Goal: Answer question/provide support: Share knowledge or assist other users

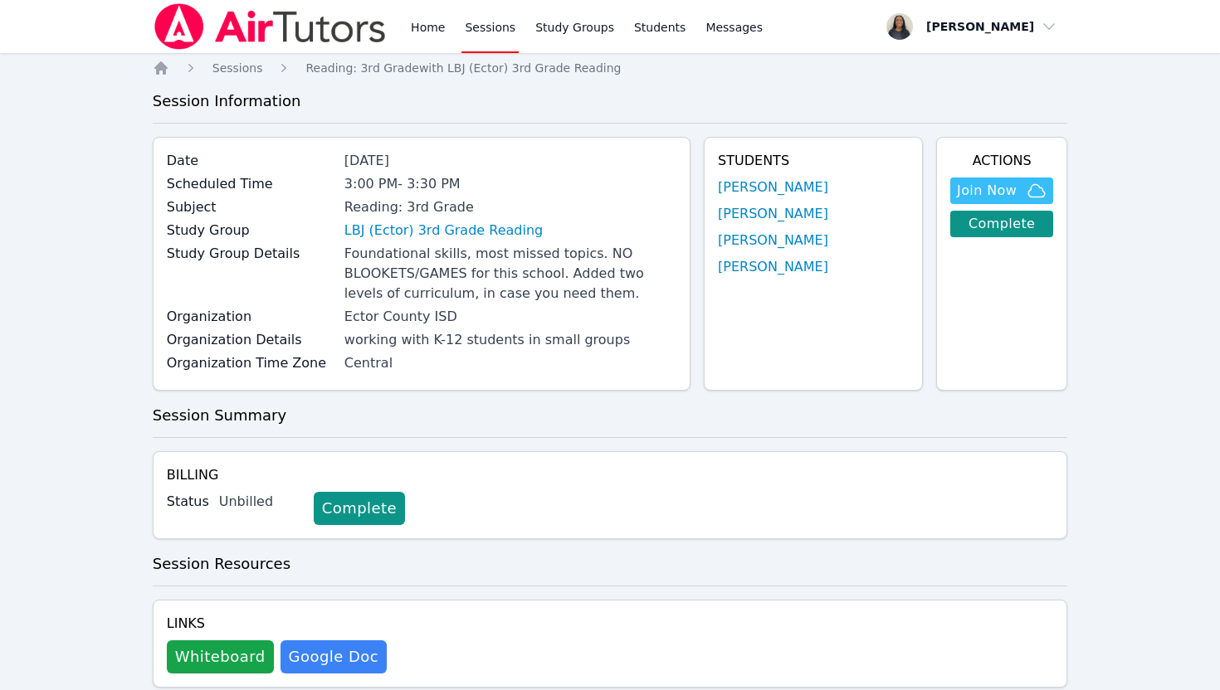
click at [406, 28] on div "Home Sessions Study Groups Students Messages" at bounding box center [459, 26] width 613 height 53
click at [431, 24] on link "Home" at bounding box center [427, 26] width 41 height 53
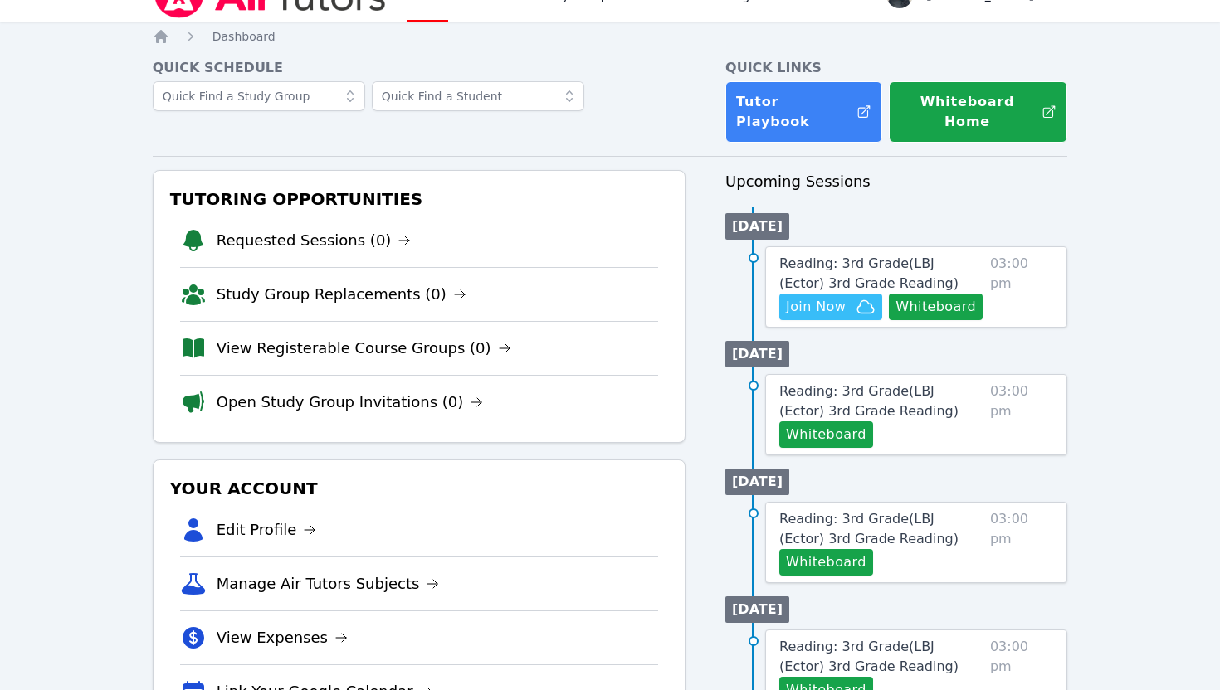
scroll to position [38, 0]
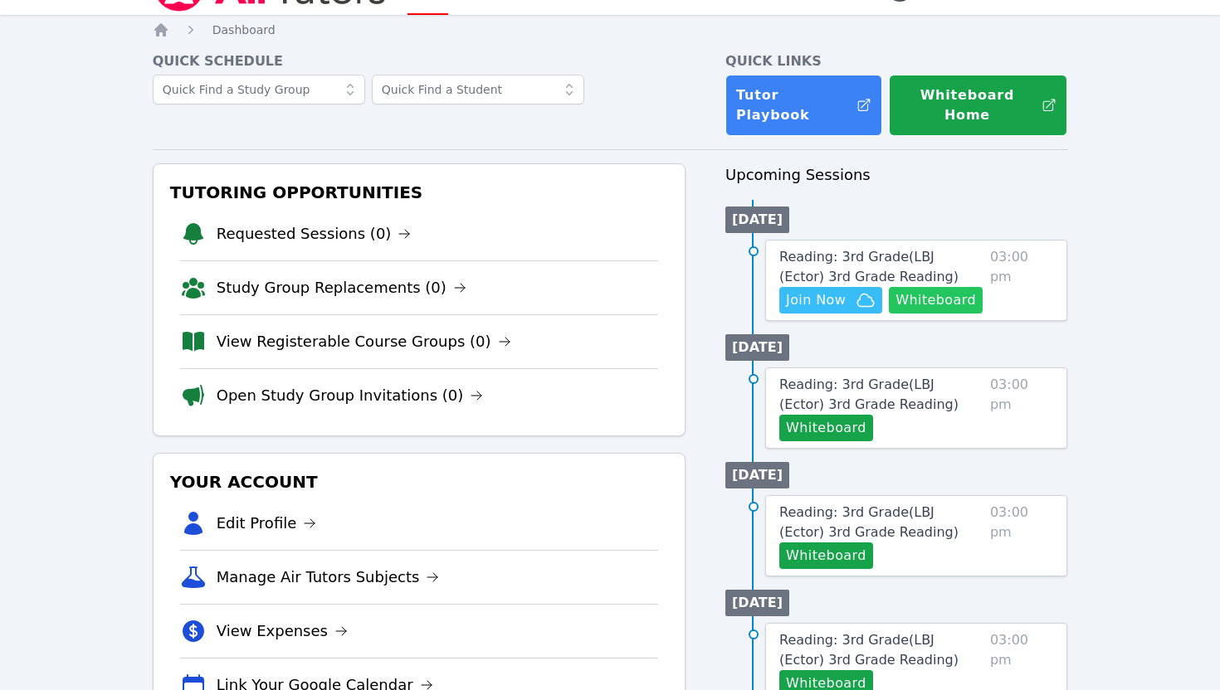
click at [938, 287] on button "Whiteboard" at bounding box center [936, 300] width 94 height 27
click at [831, 291] on span "Join Now" at bounding box center [816, 300] width 60 height 20
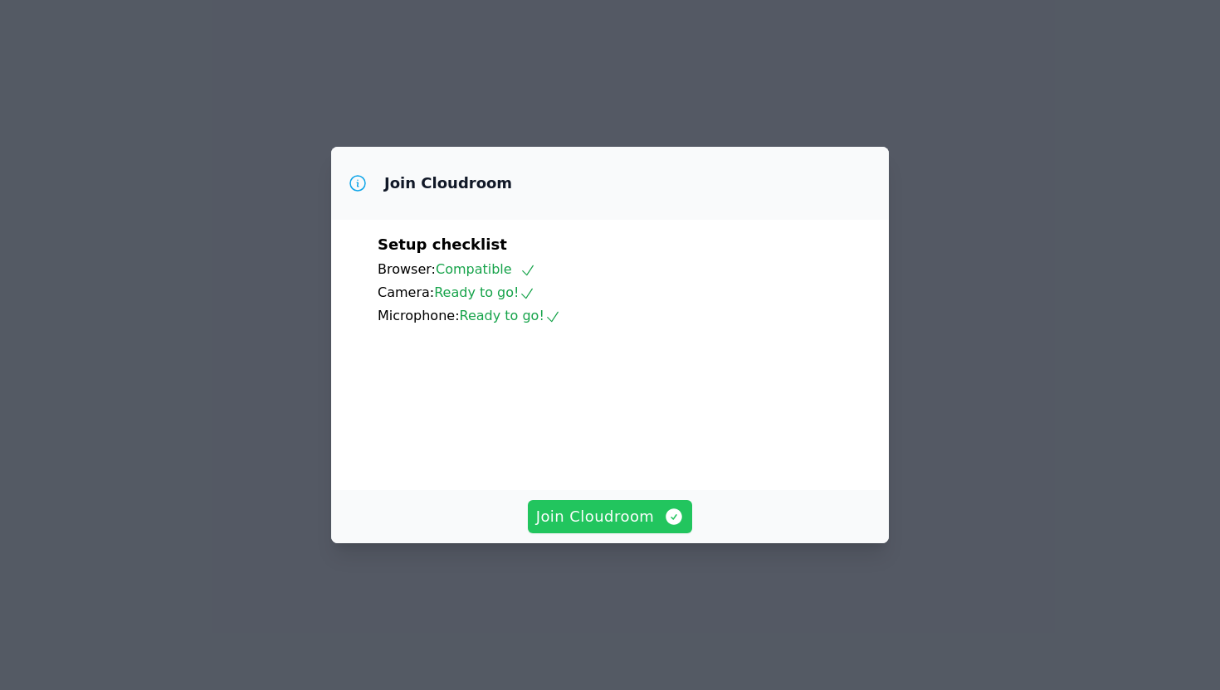
click at [643, 528] on span "Join Cloudroom" at bounding box center [610, 516] width 148 height 23
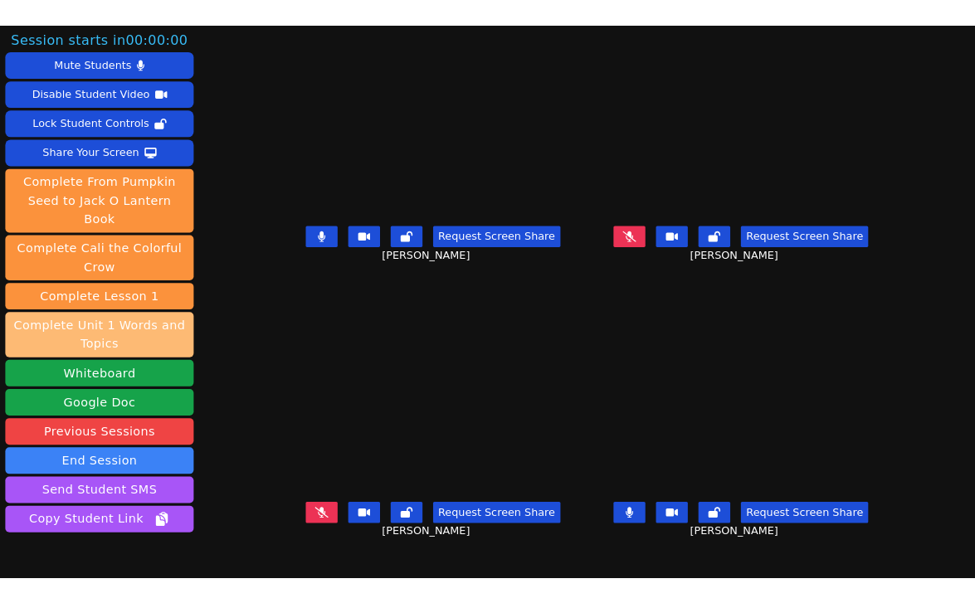
scroll to position [63, 0]
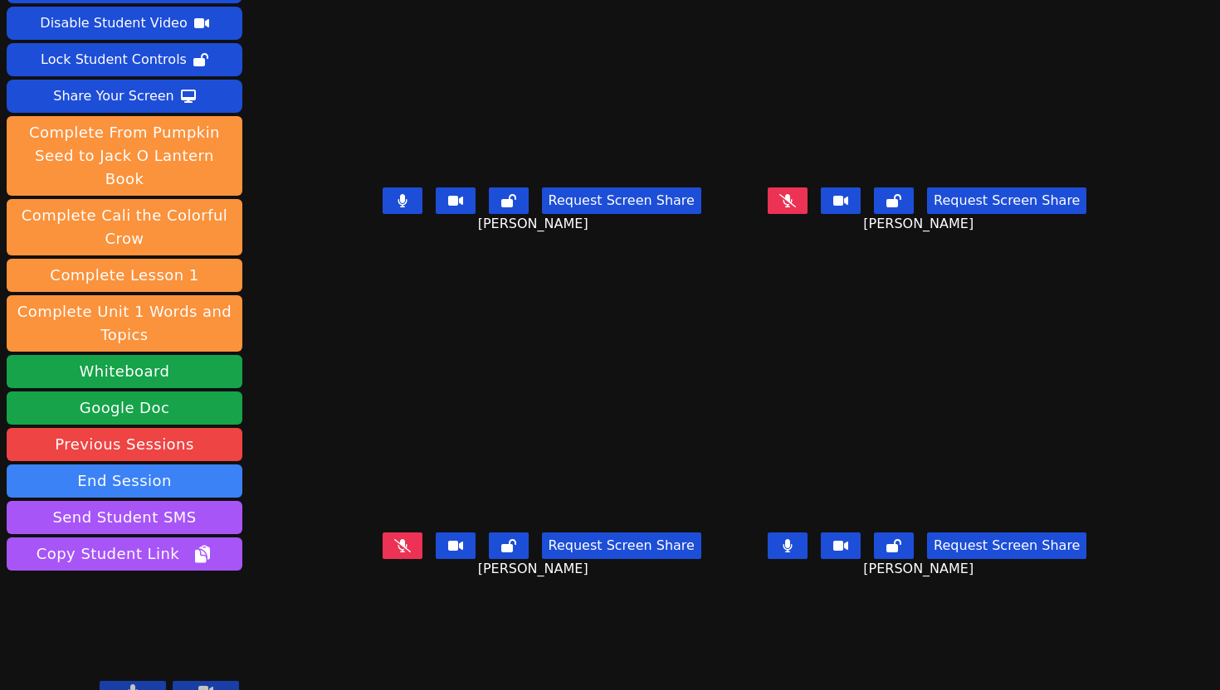
click at [807, 559] on button at bounding box center [787, 546] width 40 height 27
click at [382, 214] on button at bounding box center [402, 200] width 40 height 27
click at [796, 553] on icon at bounding box center [787, 545] width 17 height 13
click at [792, 553] on icon at bounding box center [787, 545] width 10 height 13
click at [394, 207] on icon at bounding box center [402, 200] width 17 height 13
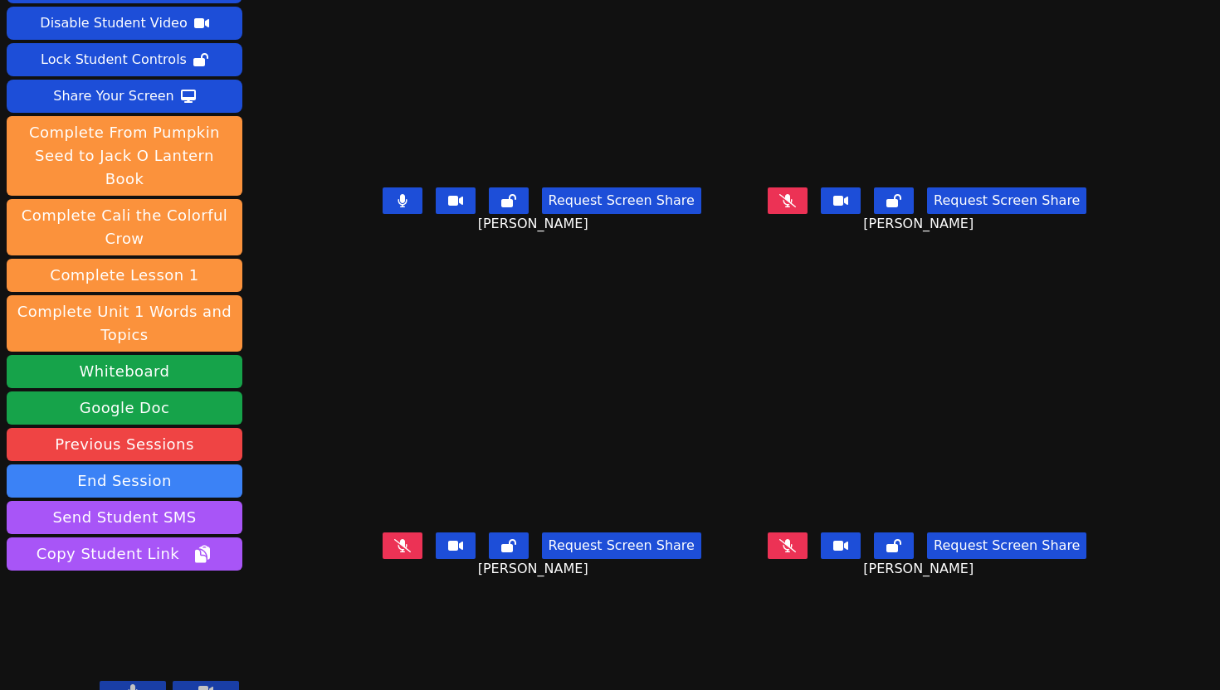
click at [382, 214] on button at bounding box center [402, 200] width 40 height 27
click at [807, 214] on button at bounding box center [787, 200] width 40 height 27
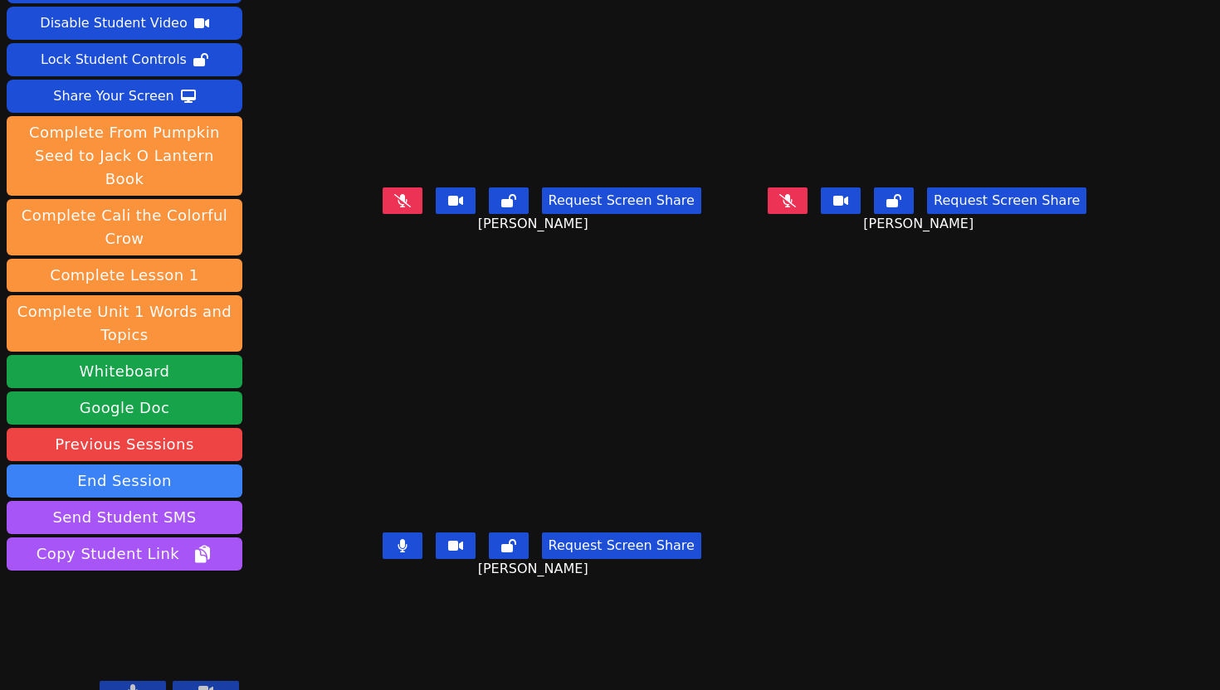
click at [397, 553] on icon at bounding box center [402, 545] width 10 height 13
click at [394, 207] on icon at bounding box center [402, 200] width 17 height 13
click at [397, 207] on icon at bounding box center [401, 200] width 9 height 13
click at [796, 207] on icon at bounding box center [787, 200] width 17 height 13
click at [792, 207] on icon at bounding box center [787, 200] width 9 height 13
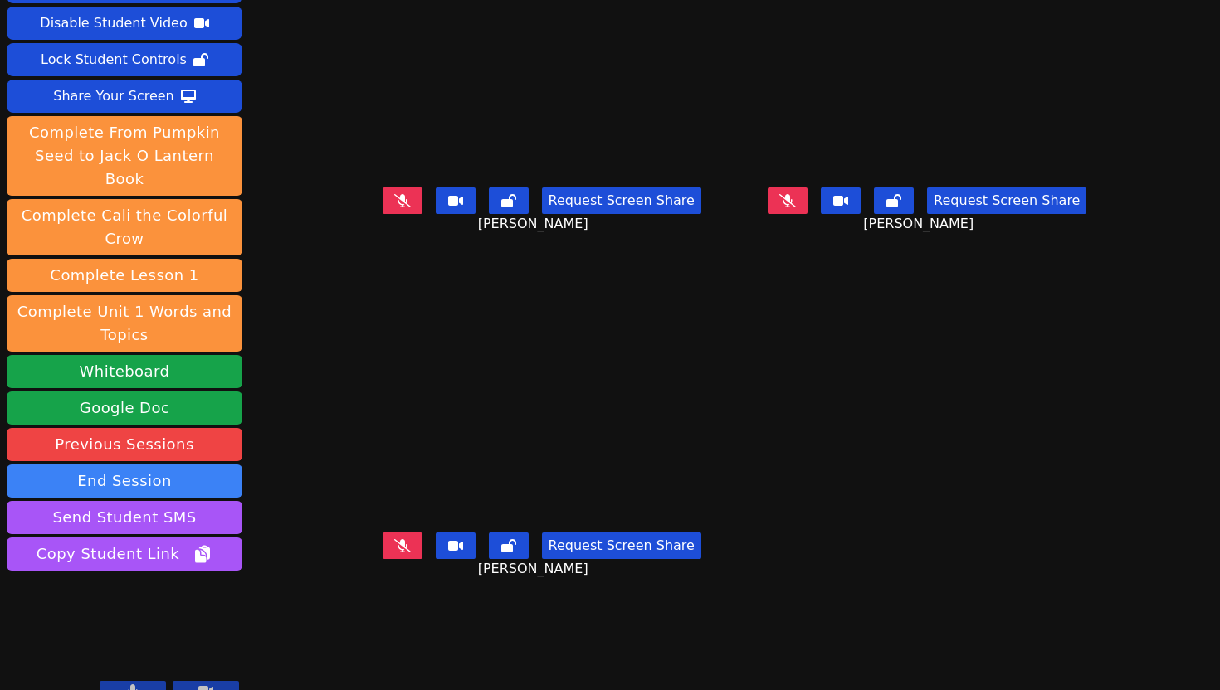
click at [796, 207] on icon at bounding box center [787, 200] width 17 height 13
click at [792, 207] on icon at bounding box center [787, 200] width 10 height 13
click at [394, 207] on icon at bounding box center [402, 200] width 17 height 13
click at [397, 207] on icon at bounding box center [402, 200] width 10 height 13
click at [394, 553] on icon at bounding box center [402, 545] width 17 height 13
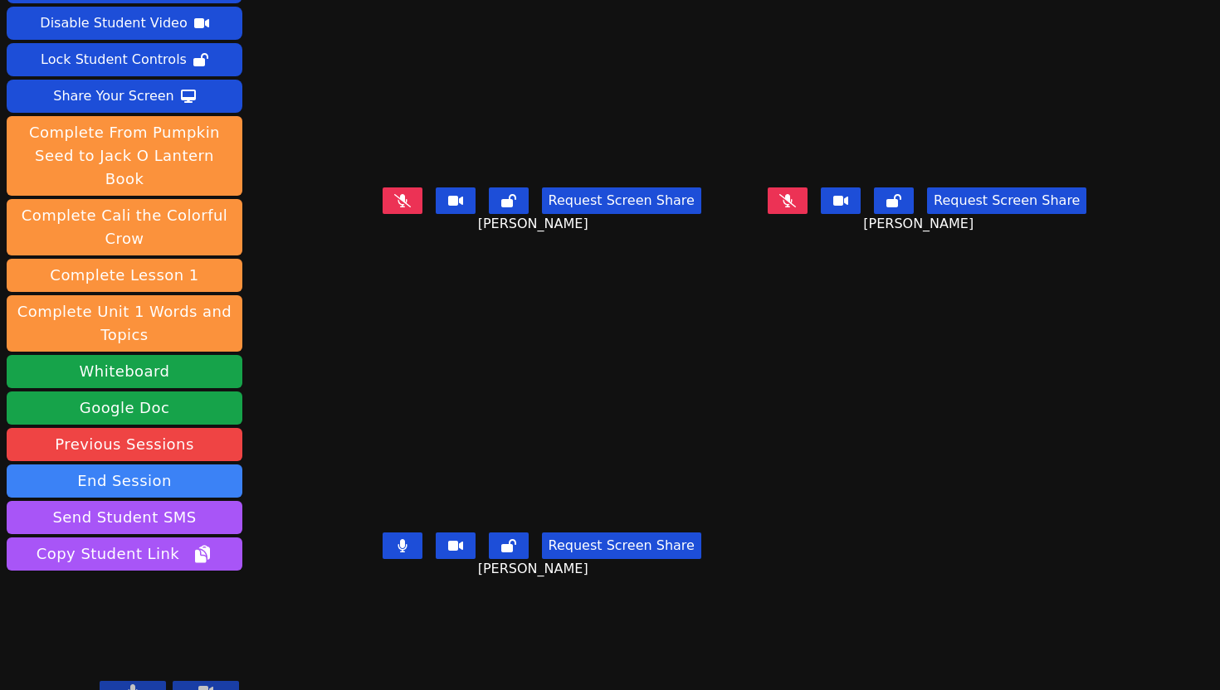
click at [382, 559] on button at bounding box center [402, 546] width 40 height 27
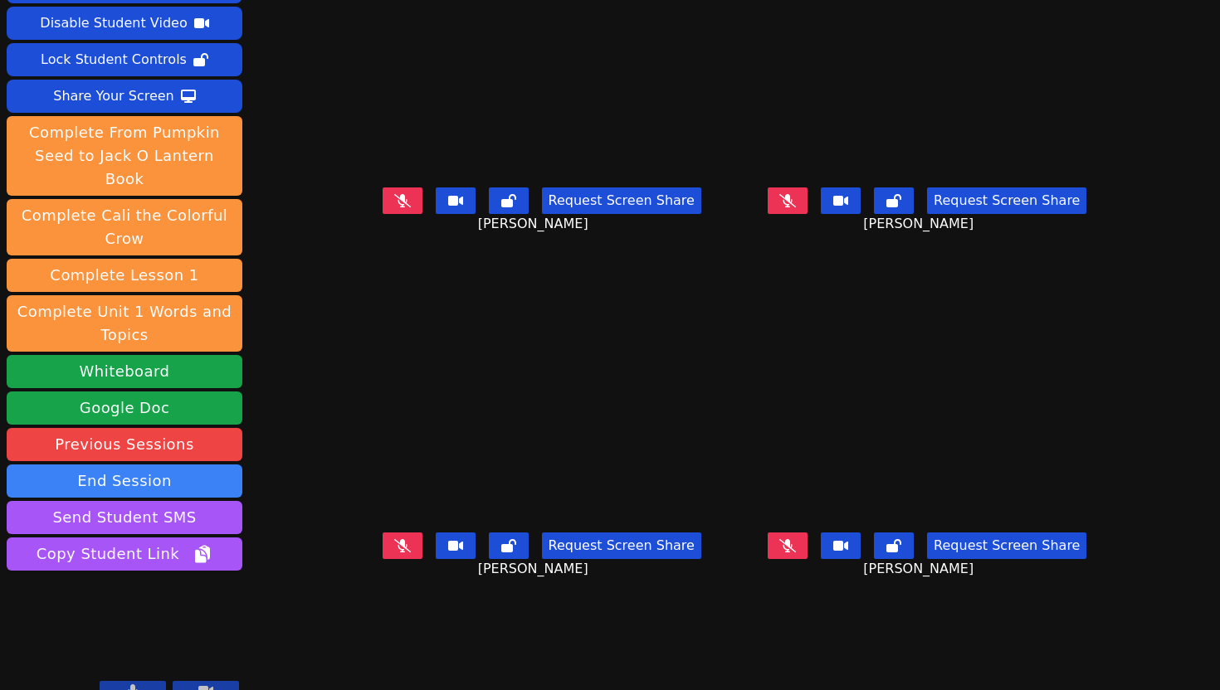
click at [807, 214] on button at bounding box center [787, 200] width 40 height 27
click at [796, 207] on icon at bounding box center [787, 200] width 17 height 13
click at [792, 207] on icon at bounding box center [787, 200] width 9 height 13
click at [807, 559] on button at bounding box center [787, 546] width 40 height 27
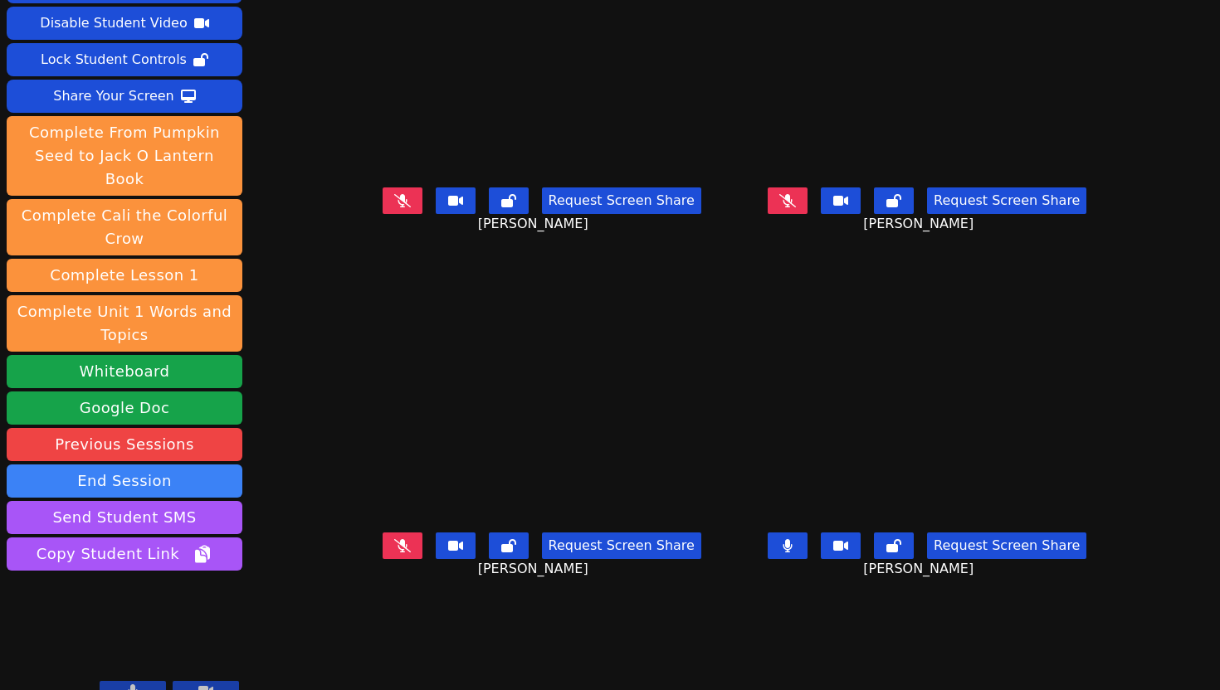
click at [807, 559] on button at bounding box center [787, 546] width 40 height 27
click at [382, 214] on button at bounding box center [402, 200] width 40 height 27
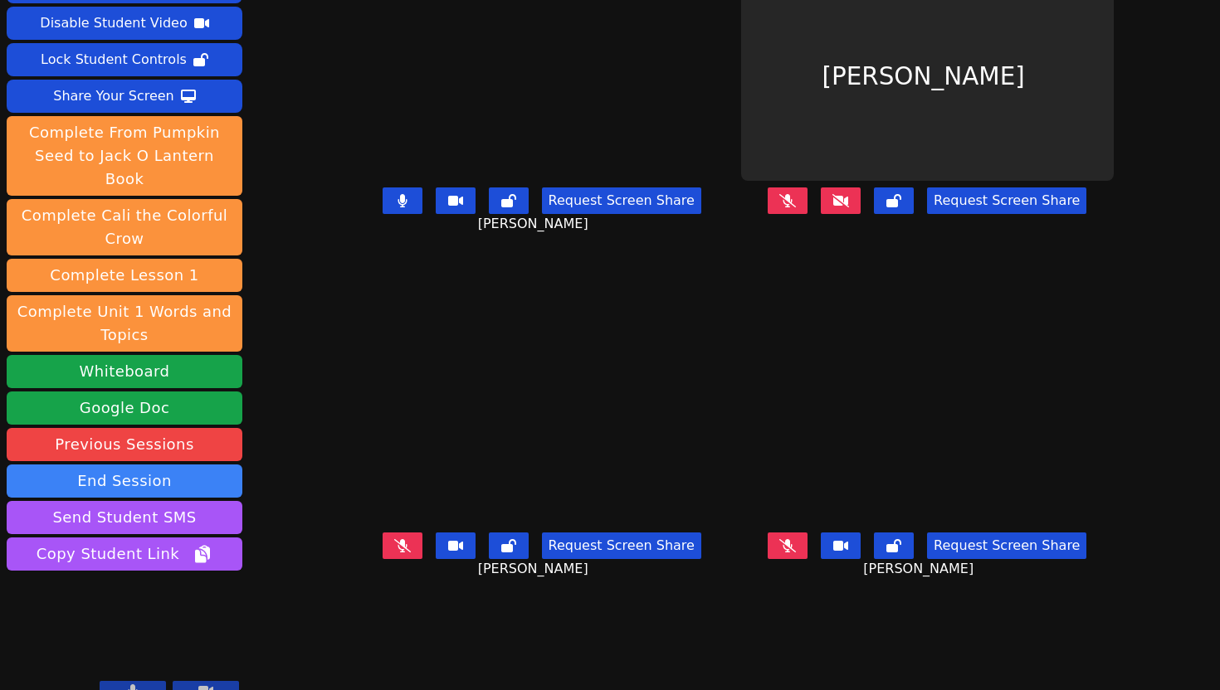
click at [849, 207] on icon at bounding box center [840, 200] width 17 height 13
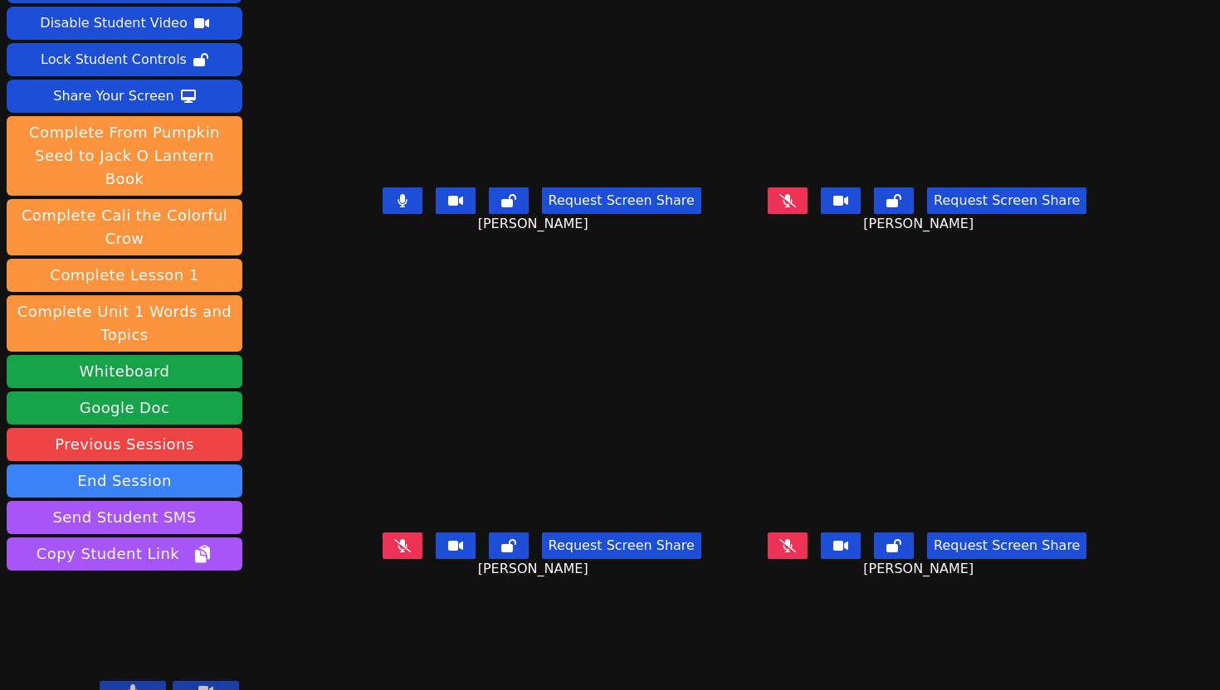
click at [382, 214] on button at bounding box center [402, 200] width 40 height 27
click at [394, 553] on icon at bounding box center [402, 545] width 17 height 13
click at [397, 553] on icon at bounding box center [402, 545] width 10 height 13
click at [807, 559] on button at bounding box center [787, 546] width 40 height 27
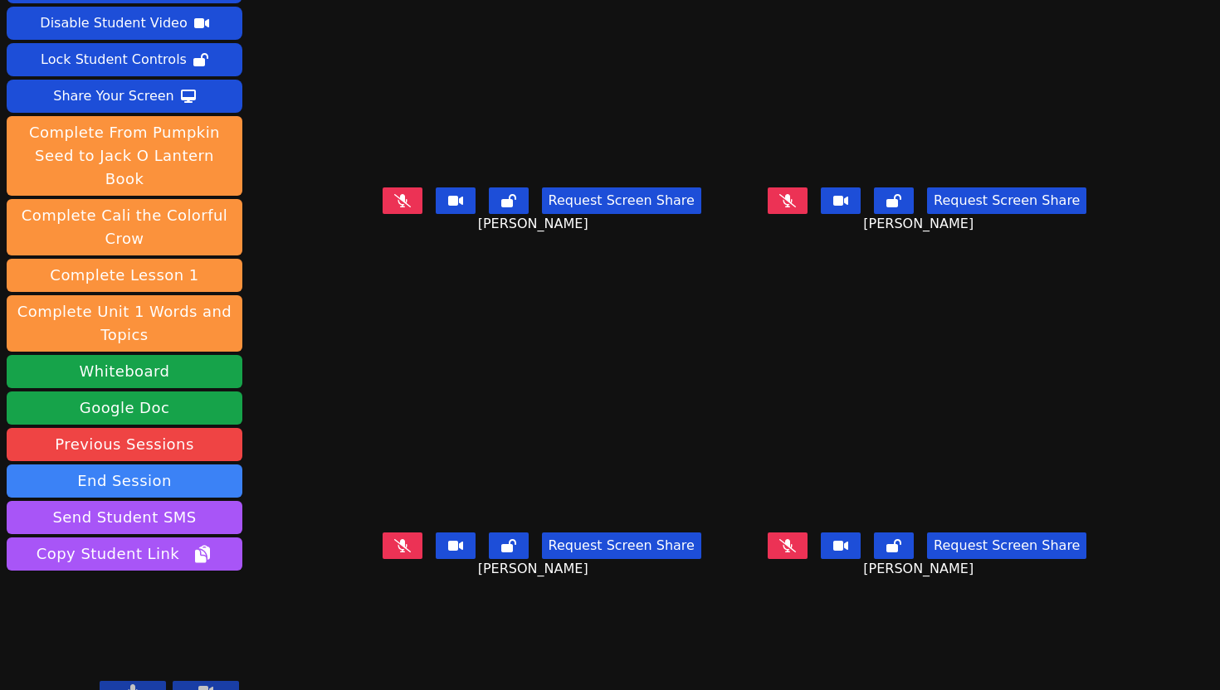
click at [807, 214] on button at bounding box center [787, 200] width 40 height 27
click at [807, 559] on button at bounding box center [787, 546] width 40 height 27
click at [792, 553] on icon at bounding box center [787, 545] width 9 height 13
click at [792, 207] on icon at bounding box center [787, 200] width 9 height 13
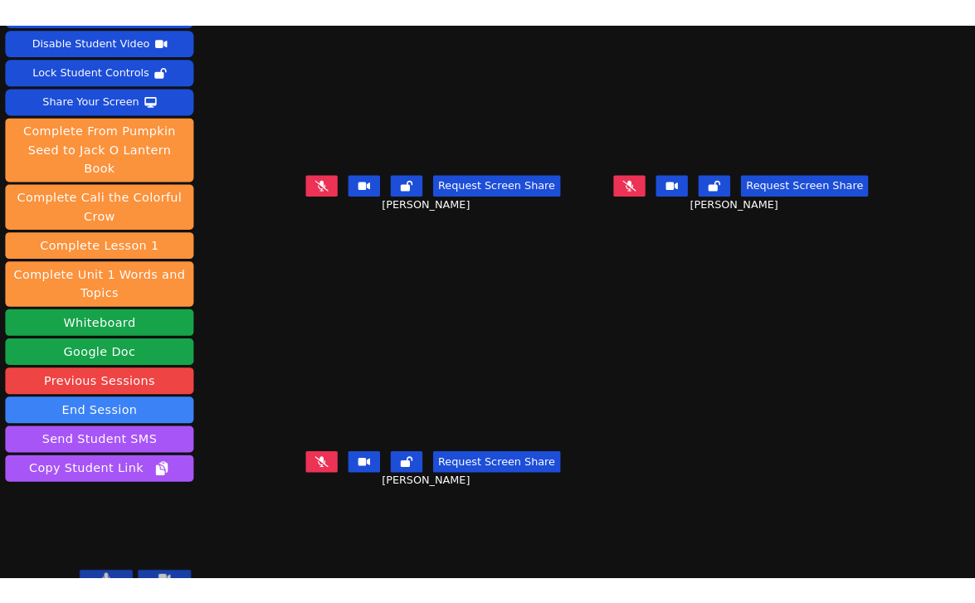
scroll to position [62, 0]
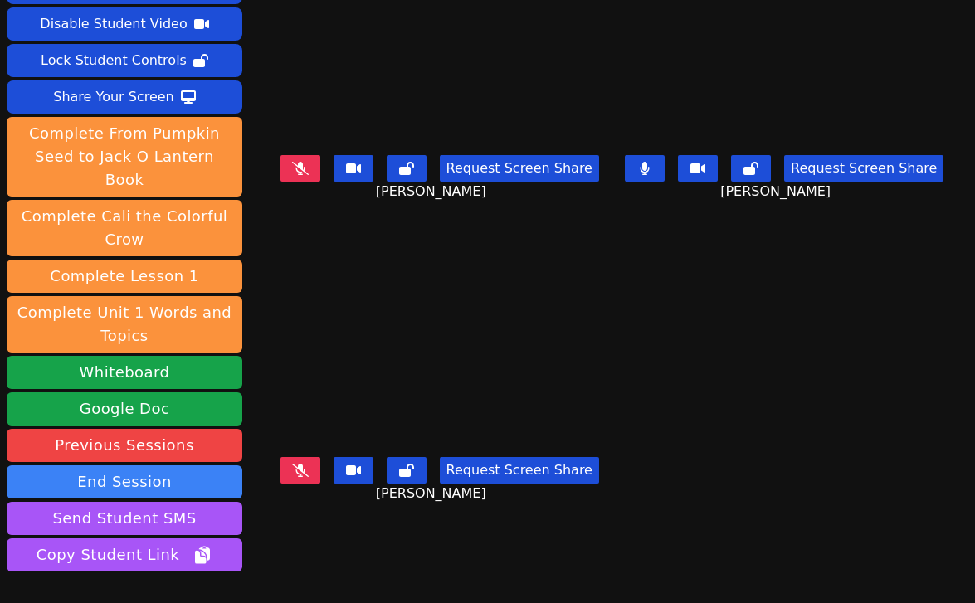
click at [300, 475] on icon at bounding box center [300, 470] width 17 height 13
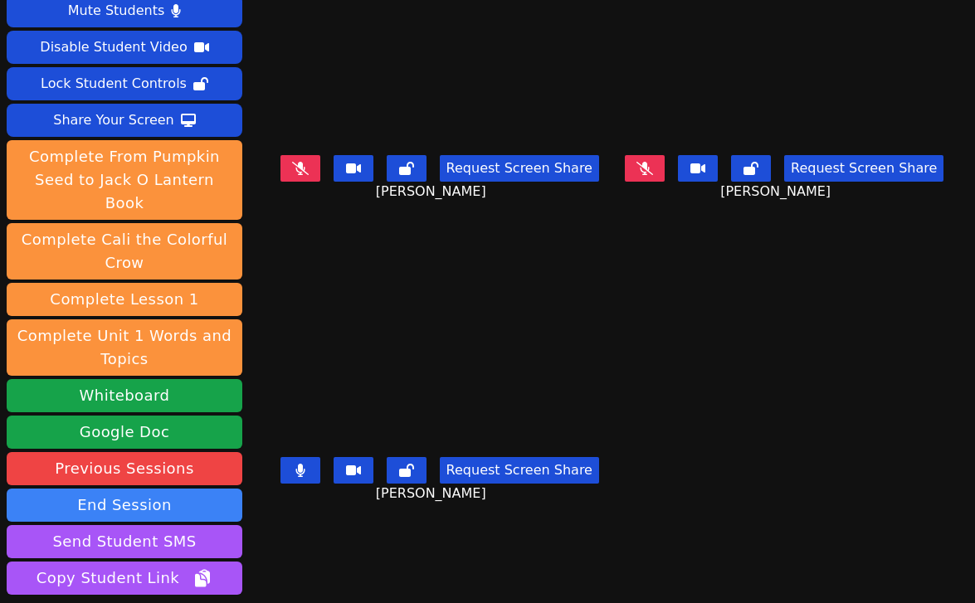
click at [653, 175] on icon at bounding box center [644, 168] width 17 height 13
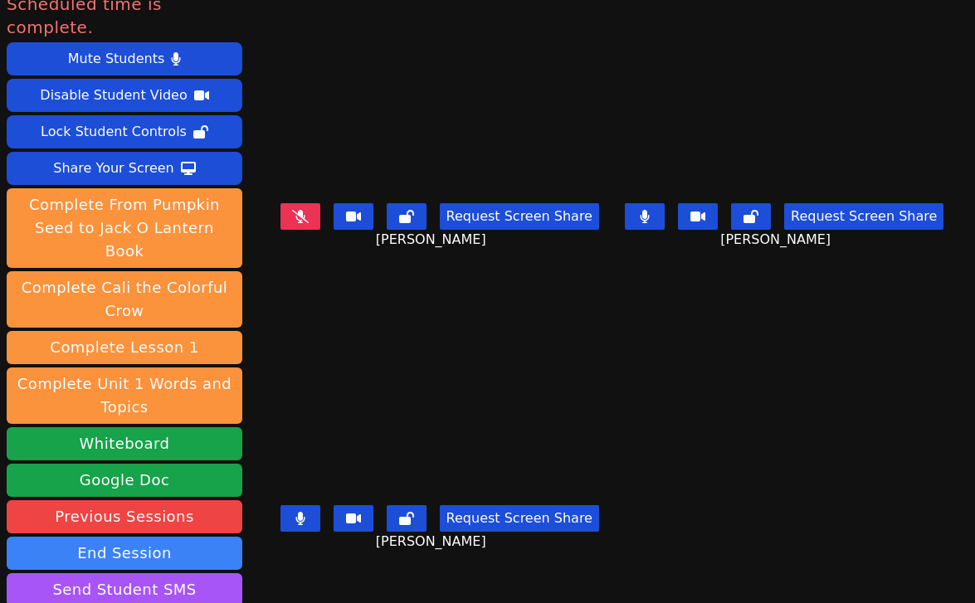
scroll to position [22, 0]
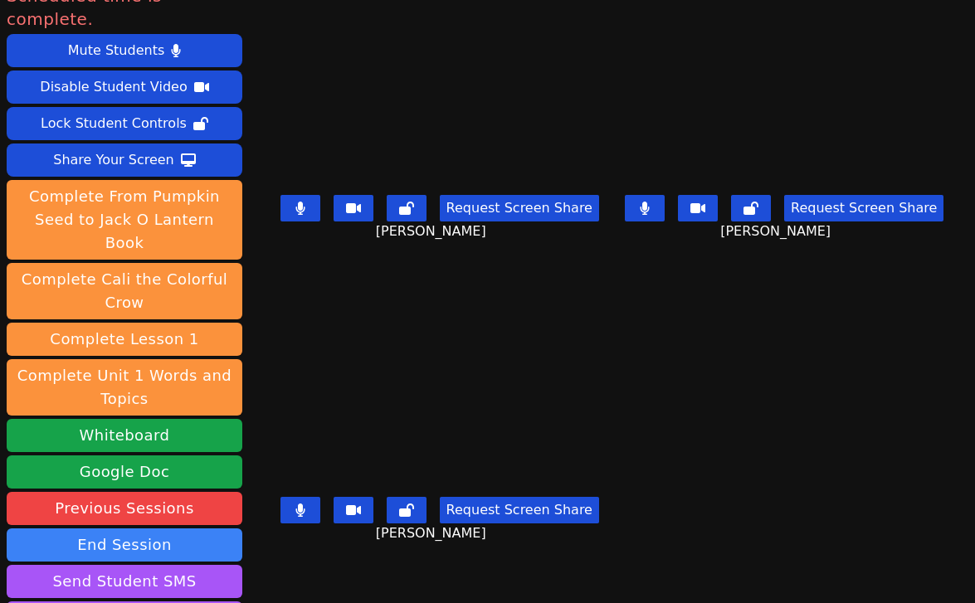
click at [285, 523] on button at bounding box center [300, 510] width 40 height 27
click at [650, 214] on icon at bounding box center [644, 208] width 9 height 13
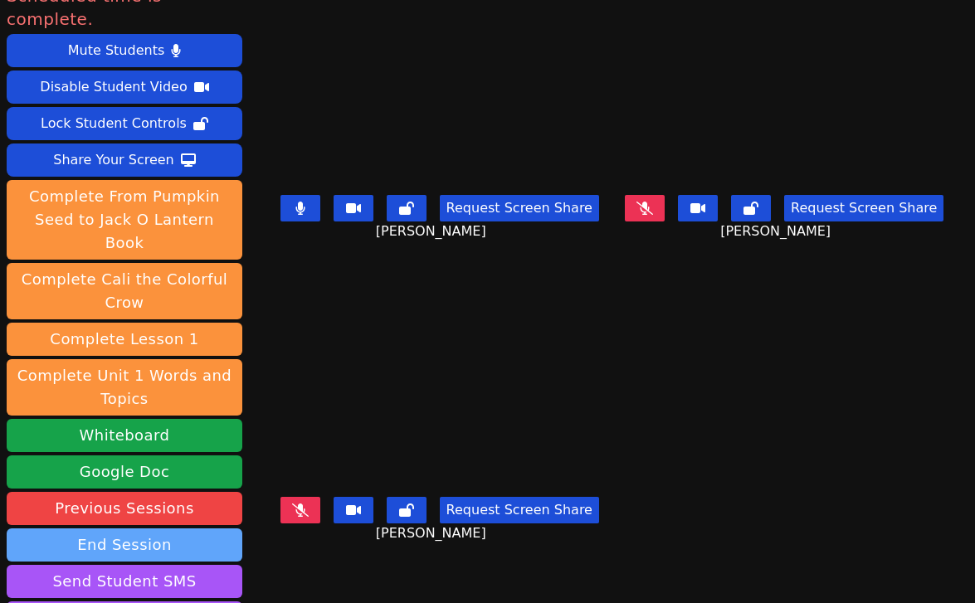
click at [119, 528] on button "End Session" at bounding box center [125, 544] width 236 height 33
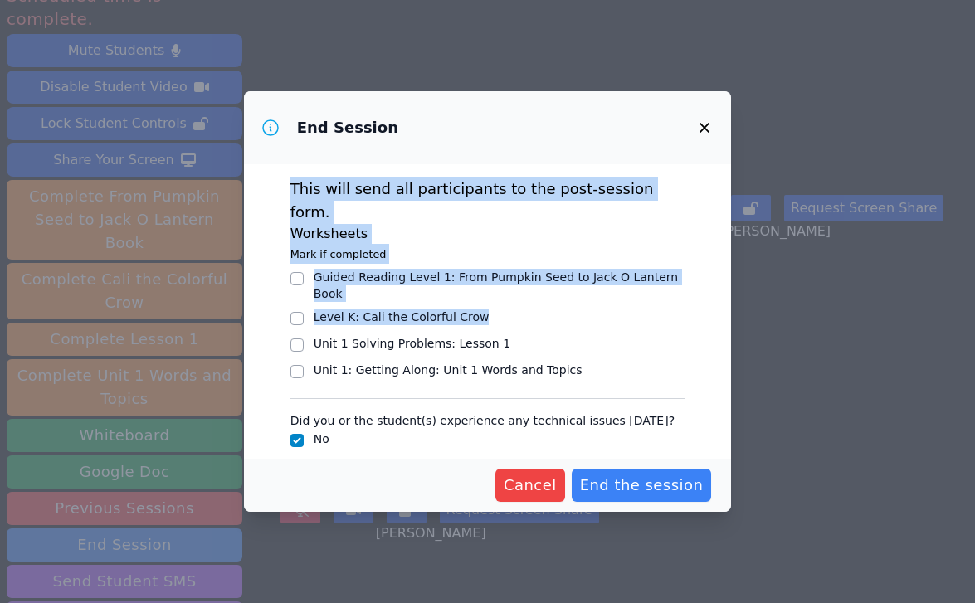
drag, startPoint x: 666, startPoint y: 114, endPoint x: 637, endPoint y: 288, distance: 176.6
click at [637, 288] on div "End Session This will send all participants to the post-session form. Worksheet…" at bounding box center [488, 301] width 488 height 421
click at [603, 123] on div "End Session" at bounding box center [488, 127] width 488 height 73
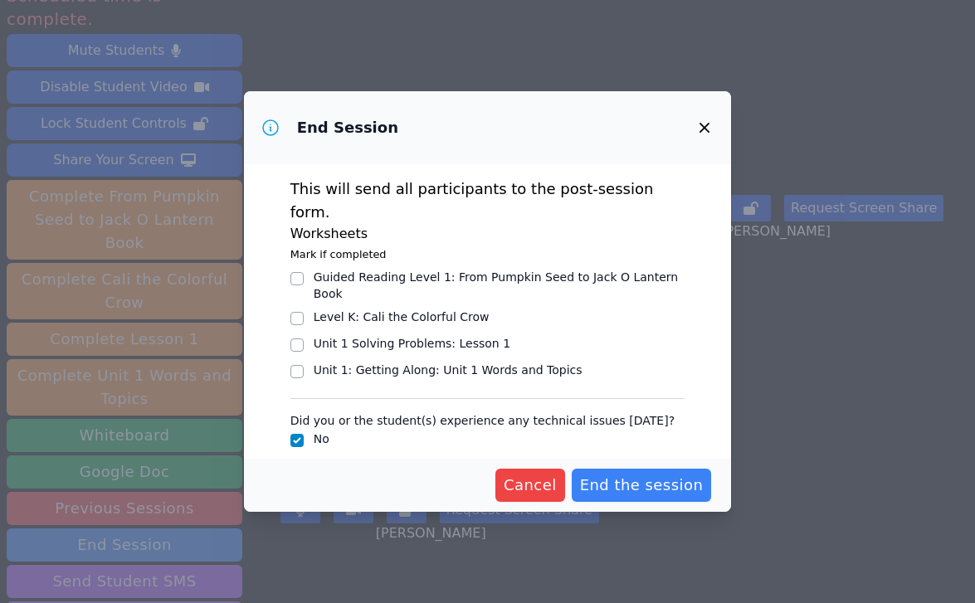
drag, startPoint x: 628, startPoint y: 494, endPoint x: 722, endPoint y: 61, distance: 443.1
click at [722, 60] on div "End Session This will send all participants to the post-session form. Worksheet…" at bounding box center [487, 301] width 975 height 603
click at [705, 129] on icon "button" at bounding box center [704, 128] width 10 height 10
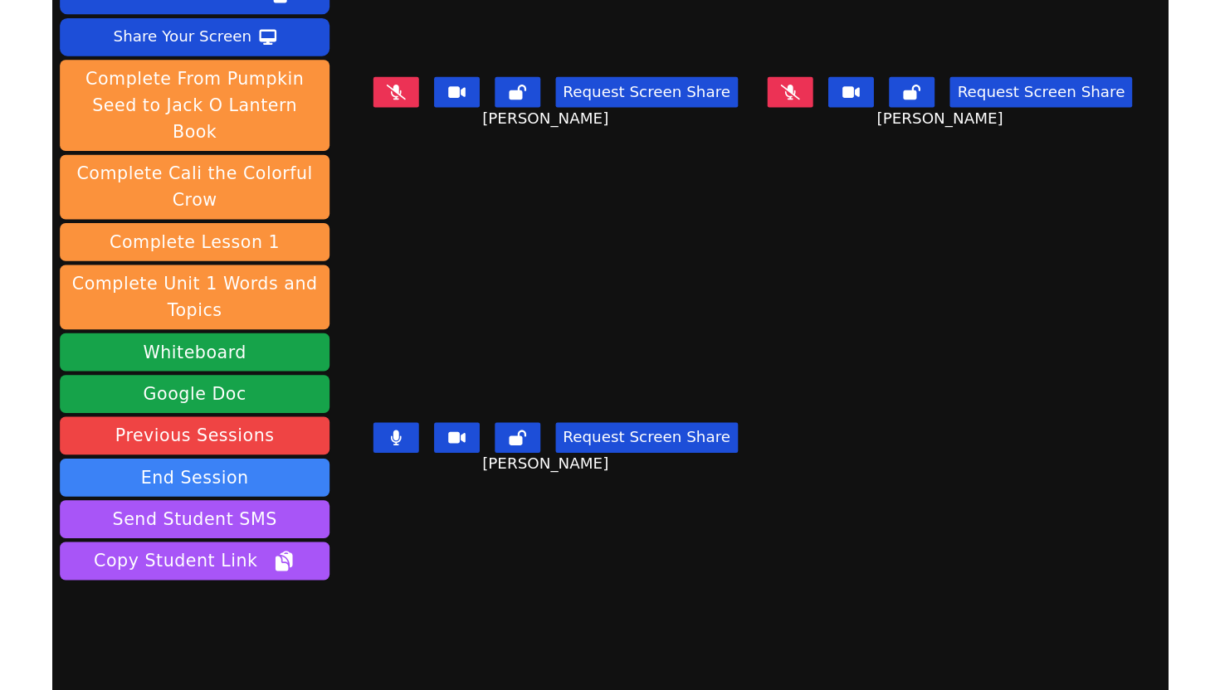
scroll to position [0, 0]
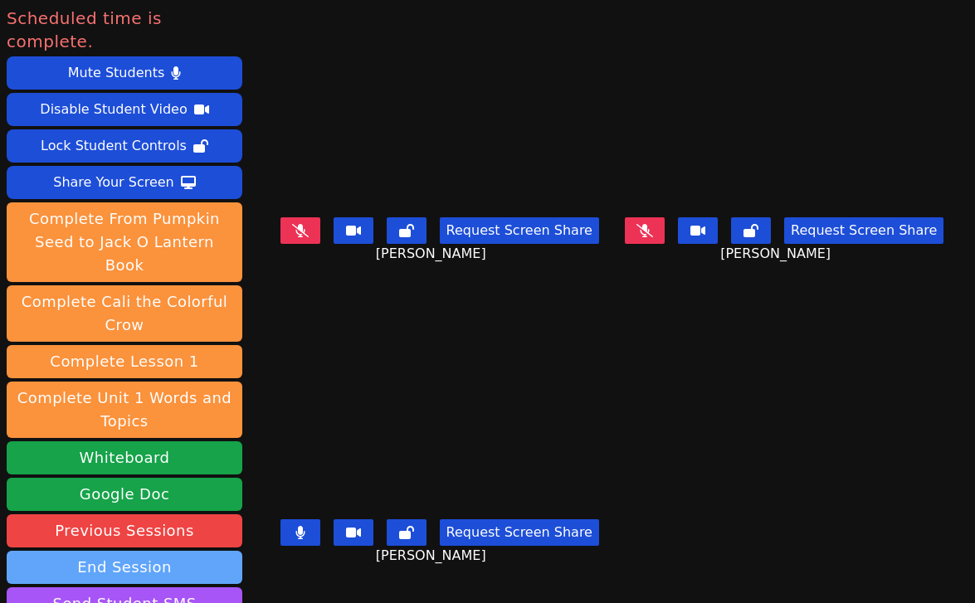
click at [154, 551] on button "End Session" at bounding box center [125, 567] width 236 height 33
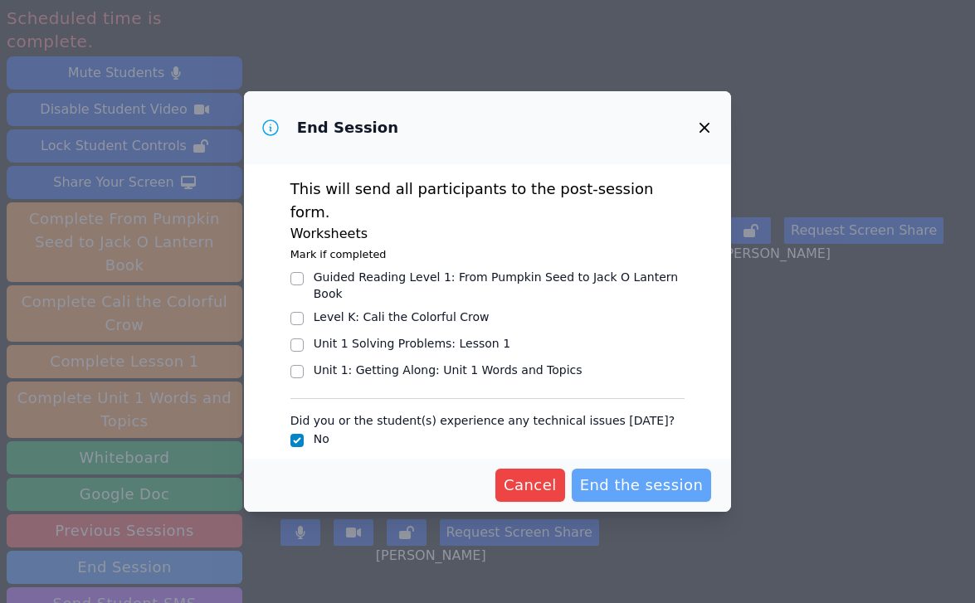
click at [620, 479] on span "End the session" at bounding box center [642, 485] width 124 height 23
